Goal: Browse casually

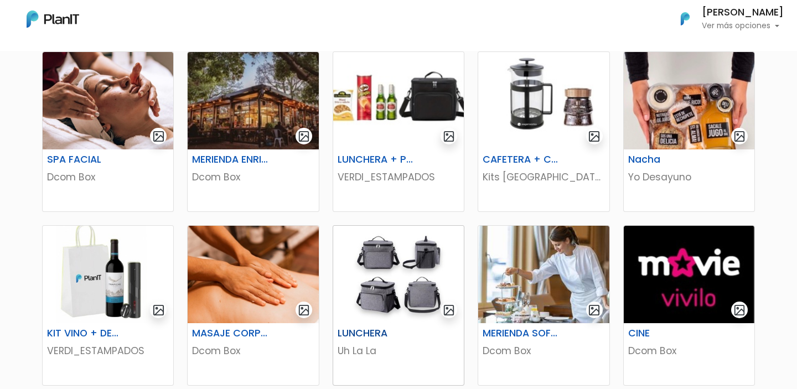
scroll to position [202, 0]
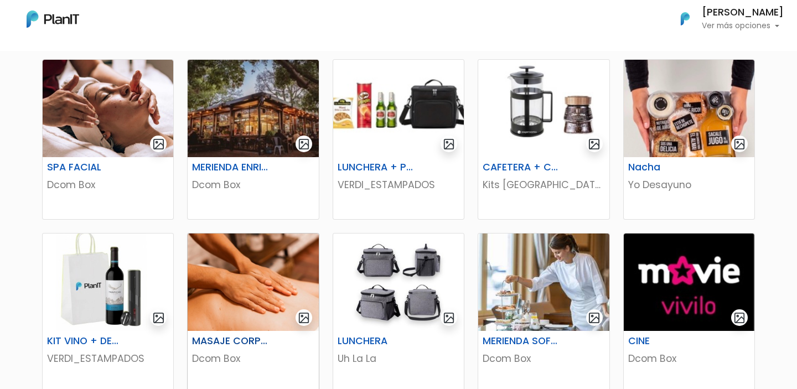
click at [275, 244] on img at bounding box center [253, 282] width 131 height 97
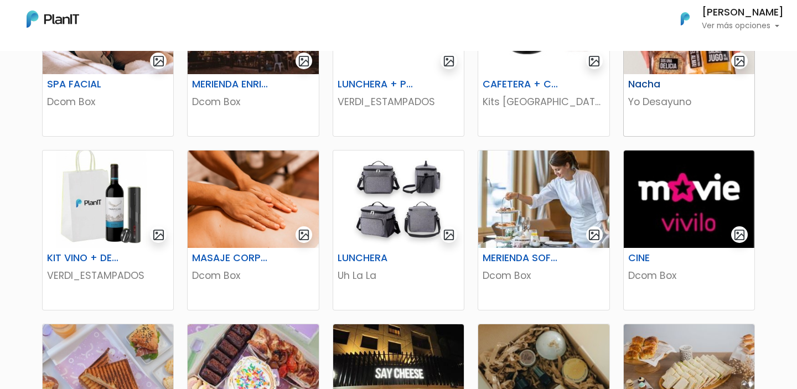
scroll to position [326, 0]
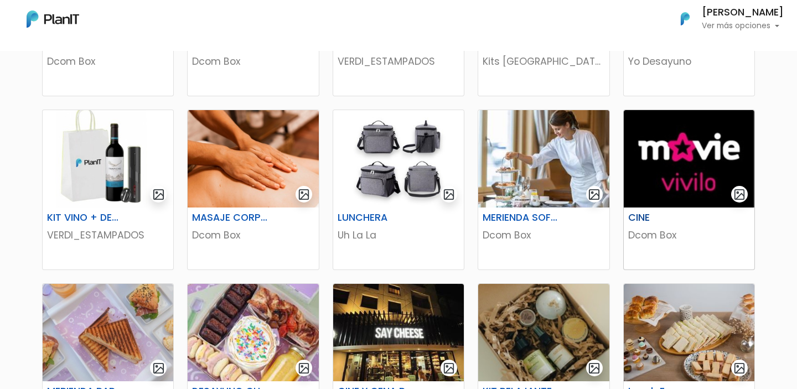
click at [657, 246] on div "CINE Dcom Box" at bounding box center [689, 239] width 131 height 62
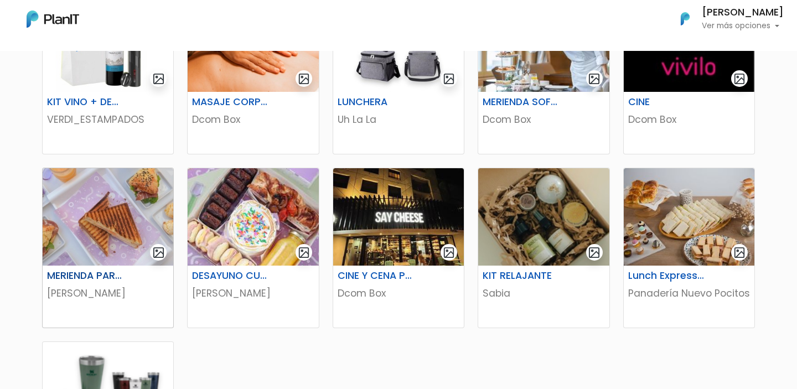
click at [138, 285] on div "MERIENDA PARA 2" at bounding box center [107, 278] width 135 height 16
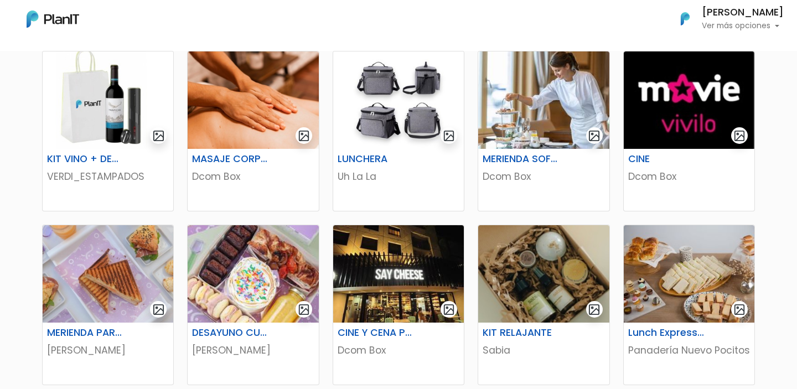
scroll to position [377, 0]
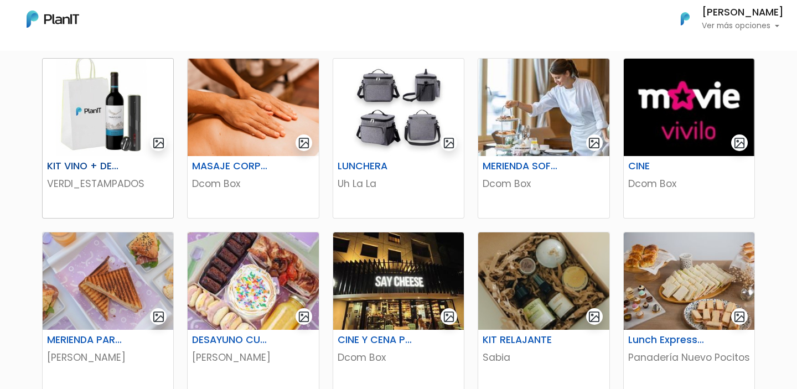
click at [96, 199] on div "KIT VINO + DESCORCHADOR VERDI_ESTAMPADOS" at bounding box center [108, 187] width 131 height 62
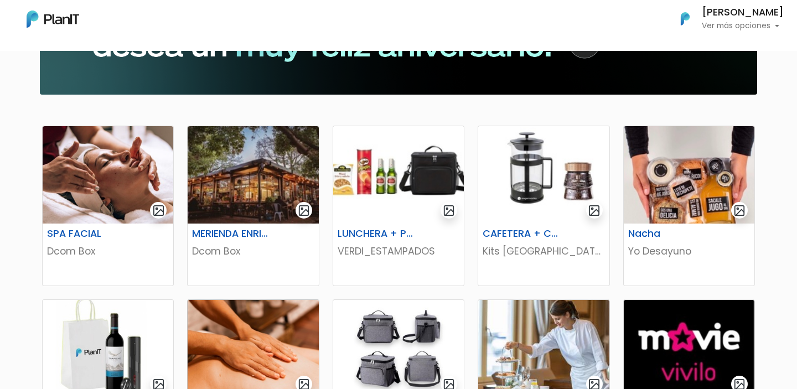
scroll to position [170, 0]
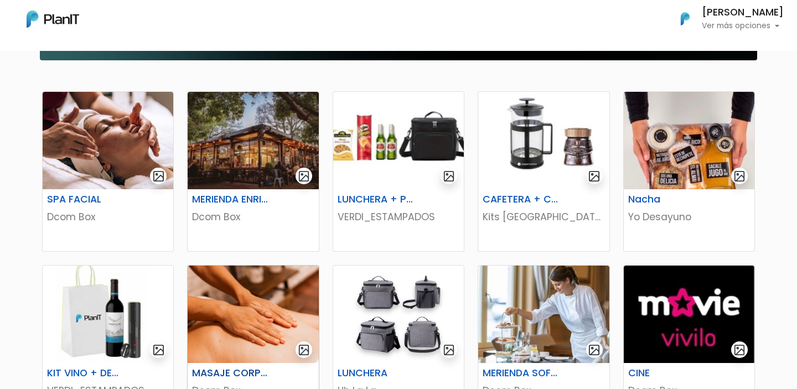
click at [299, 207] on div "MERIENDA ENRIQUETA CAFÉ" at bounding box center [253, 202] width 135 height 16
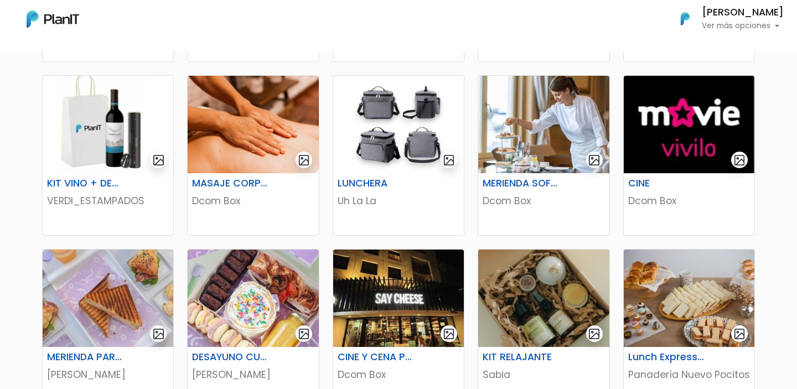
scroll to position [418, 0]
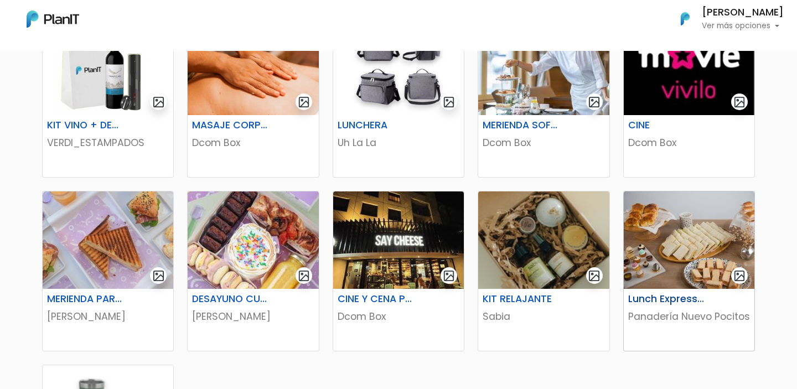
click at [647, 319] on p "Panadería Nuevo Pocitos" at bounding box center [690, 317] width 122 height 14
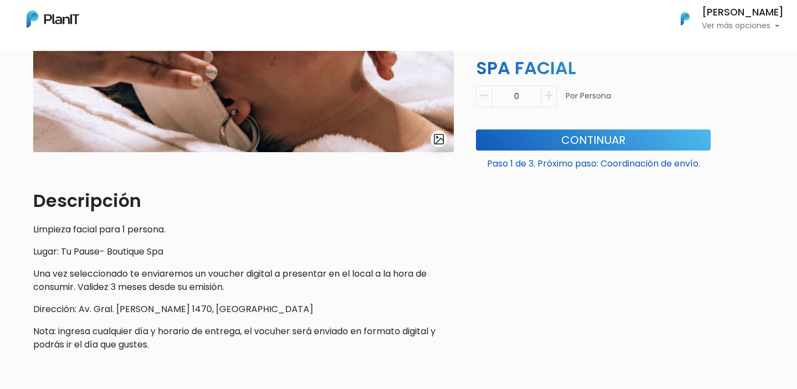
scroll to position [197, 0]
drag, startPoint x: 171, startPoint y: 247, endPoint x: 60, endPoint y: 250, distance: 110.8
click at [60, 250] on p "Lugar: Tu Pause- Boutique Spa" at bounding box center [243, 251] width 421 height 13
click at [197, 246] on p "Lugar: Tu Pause- Boutique Spa" at bounding box center [243, 251] width 421 height 13
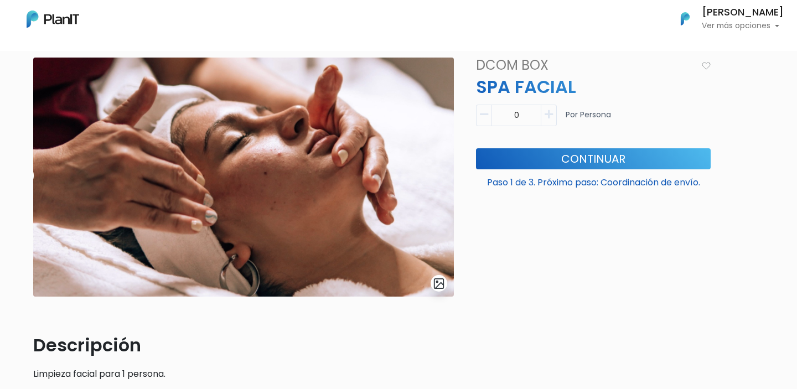
scroll to position [36, 0]
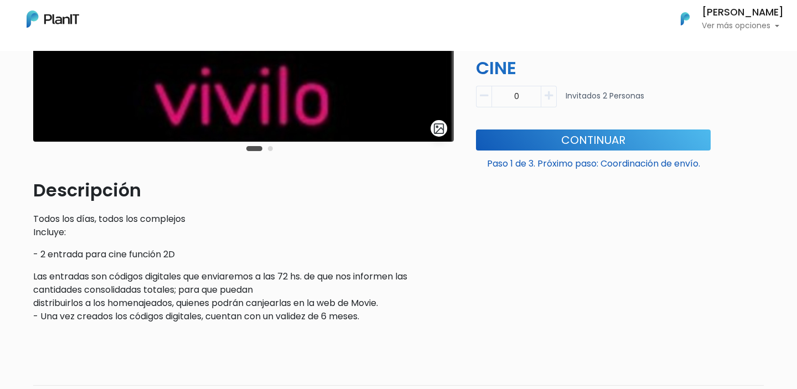
scroll to position [224, 0]
